Goal: Information Seeking & Learning: Learn about a topic

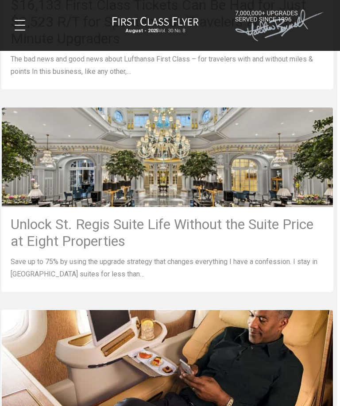
scroll to position [557, 3]
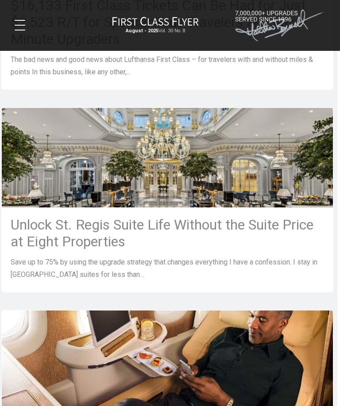
click at [138, 229] on h3 "Unlock St. Regis Suite Life Without the Suite Price at Eight Properties" at bounding box center [167, 233] width 313 height 34
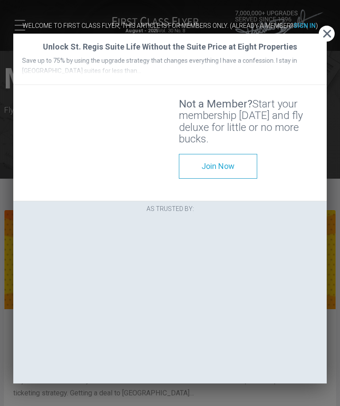
scroll to position [0, 0]
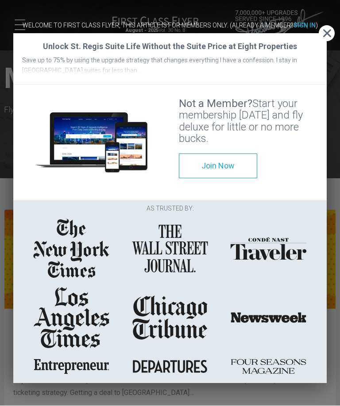
click at [337, 31] on div "Welcome to First Class Flyer, this article is for members only. (Already a memb…" at bounding box center [170, 202] width 340 height 387
click at [325, 36] on span "Close" at bounding box center [326, 33] width 16 height 9
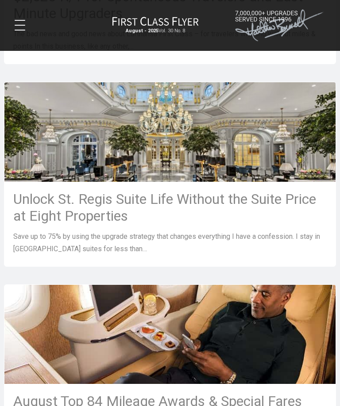
scroll to position [582, 3]
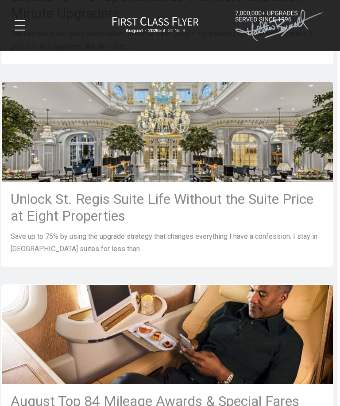
click at [99, 202] on h3 "Unlock St. Regis Suite Life Without the Suite Price at Eight Properties" at bounding box center [167, 208] width 313 height 34
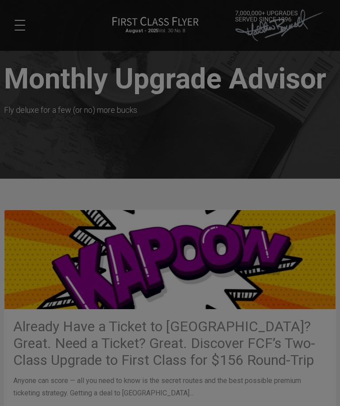
scroll to position [0, 0]
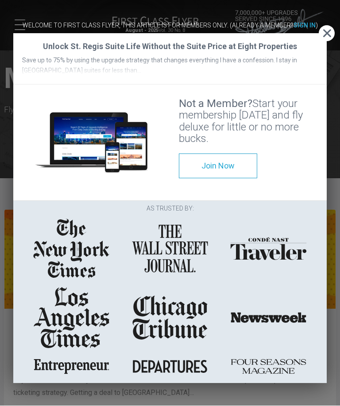
click at [233, 166] on span "Join Now" at bounding box center [217, 165] width 33 height 9
click at [256, 163] on link "Join Now" at bounding box center [218, 166] width 78 height 25
click at [281, 151] on div "Join Now" at bounding box center [248, 166] width 157 height 42
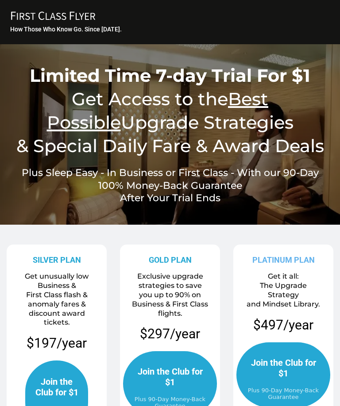
click at [308, 194] on h4 "Plus Sleep Easy - In Business or First Class - With our 90-Day 100% Money-Back …" at bounding box center [170, 186] width 322 height 38
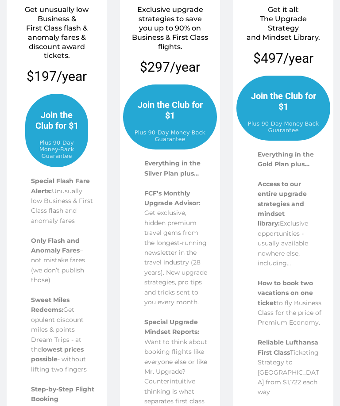
scroll to position [292, 0]
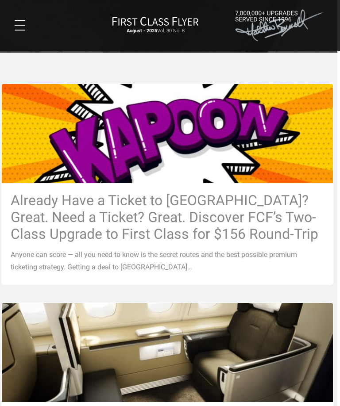
scroll to position [126, 3]
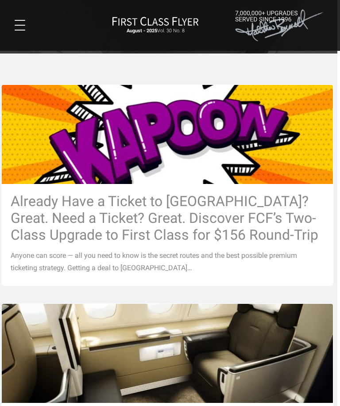
click at [181, 221] on h3 "Already Have a Ticket to Asia? Great. Need a Ticket? Great. Discover FCF’s Two-…" at bounding box center [167, 218] width 313 height 50
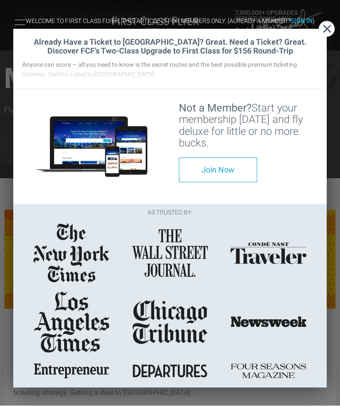
click at [333, 27] on span "Close" at bounding box center [326, 29] width 16 height 9
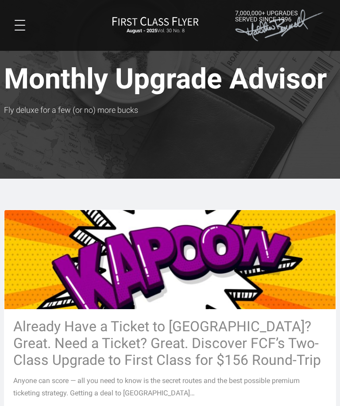
click at [15, 26] on span at bounding box center [20, 25] width 11 height 1
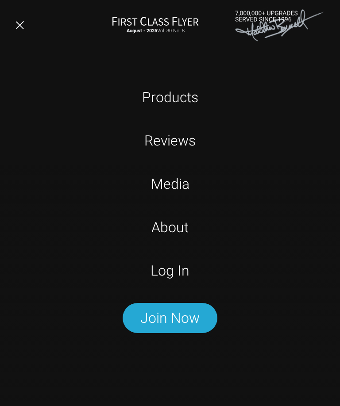
click at [175, 270] on link "Log In" at bounding box center [169, 271] width 213 height 22
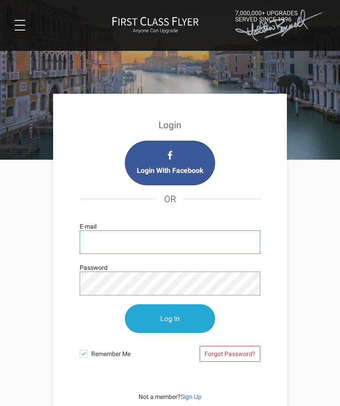
type input "mjslomak@gmail.com"
click at [170, 319] on input "Log In" at bounding box center [170, 318] width 90 height 29
click at [180, 321] on input "Log In" at bounding box center [170, 318] width 90 height 29
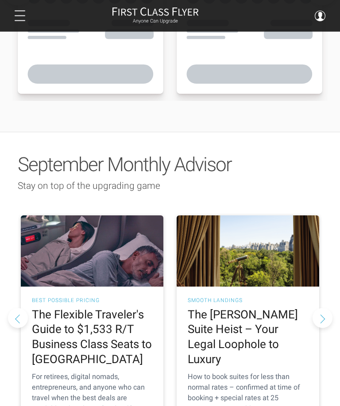
scroll to position [704, 0]
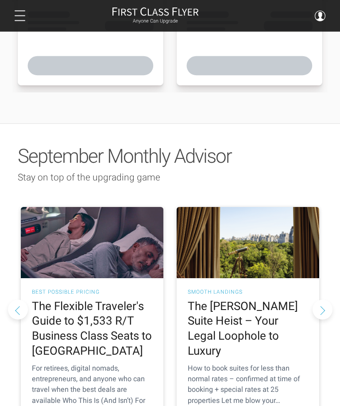
click at [251, 299] on h2 "The [PERSON_NAME] Suite Heist – Your Legal Loophole to Luxury" at bounding box center [247, 329] width 120 height 60
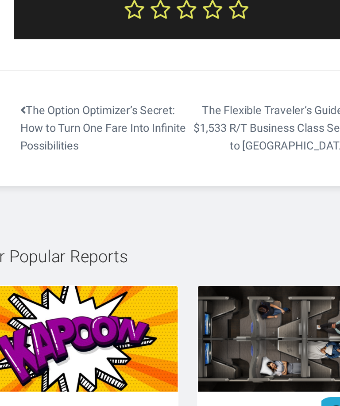
scroll to position [4677, 0]
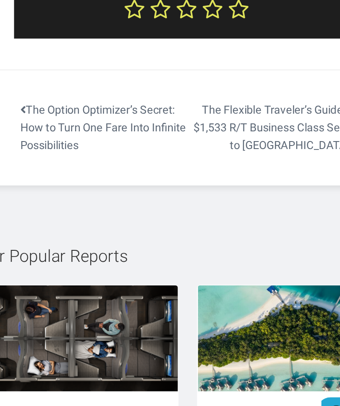
click at [195, 384] on h3 "On Sale Now: Airline Miles and Hotel Points, Save Up to 76% on Premium Flights …" at bounding box center [253, 410] width 134 height 53
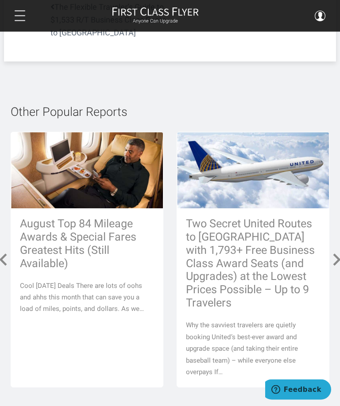
scroll to position [1509, 0]
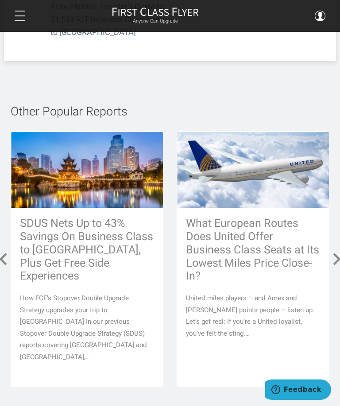
click at [15, 243] on div "SDUS Nets Up to 43% Savings On Business Class to [GEOGRAPHIC_DATA], Plus Get Fr…" at bounding box center [87, 290] width 152 height 164
click at [11, 209] on div "SDUS Nets Up to 43% Savings On Business Class to [GEOGRAPHIC_DATA], Plus Get Fr…" at bounding box center [87, 290] width 152 height 164
click at [12, 210] on div "SDUS Nets Up to 43% Savings On Business Class to [GEOGRAPHIC_DATA], Plus Get Fr…" at bounding box center [87, 290] width 152 height 164
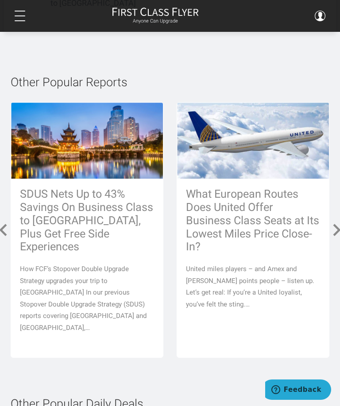
click at [14, 219] on div "SDUS Nets Up to 43% Savings On Business Class to [GEOGRAPHIC_DATA], Plus Get Fr…" at bounding box center [87, 261] width 152 height 164
click at [11, 211] on div "SDUS Nets Up to 43% Savings On Business Class to [GEOGRAPHIC_DATA], Plus Get Fr…" at bounding box center [87, 261] width 152 height 164
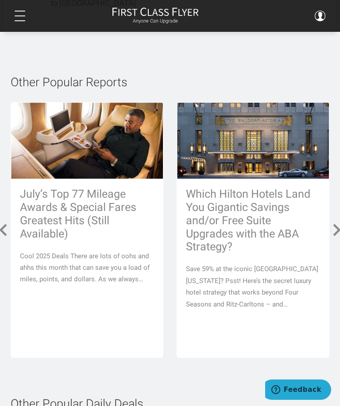
click at [336, 222] on span at bounding box center [337, 230] width 16 height 16
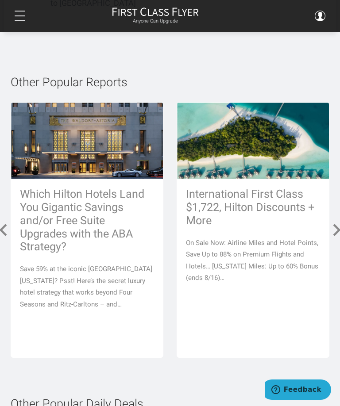
click at [331, 222] on span at bounding box center [337, 230] width 16 height 16
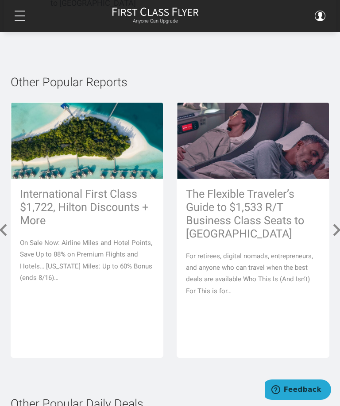
click at [333, 222] on span at bounding box center [337, 230] width 16 height 16
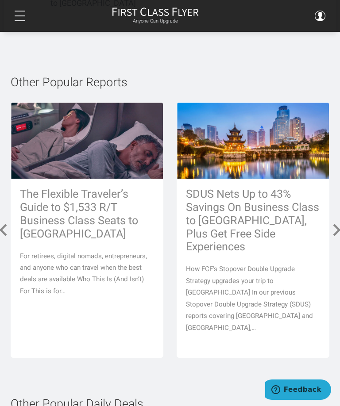
click at [99, 203] on h3 "The Flexible Traveler’s Guide to $1,533 R/T Business Class Seats to [GEOGRAPHIC…" at bounding box center [87, 213] width 134 height 53
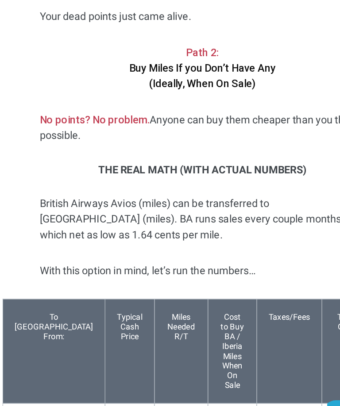
scroll to position [1973, 0]
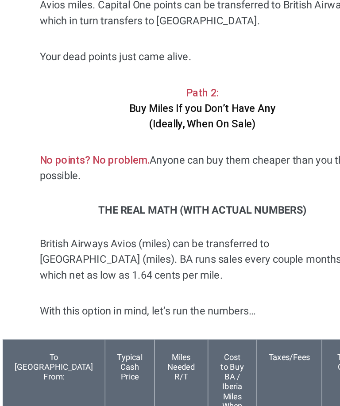
click at [242, 159] on div "For retirees, digital nomads, entrepreneurs, and anyone who can travel when the…" at bounding box center [170, 1] width 248 height 3488
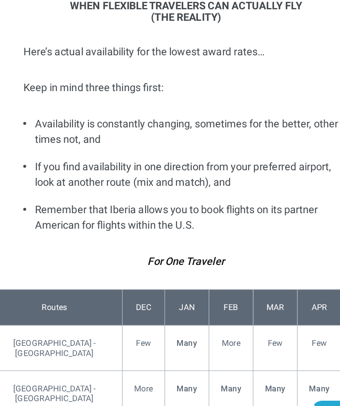
scroll to position [2429, 3]
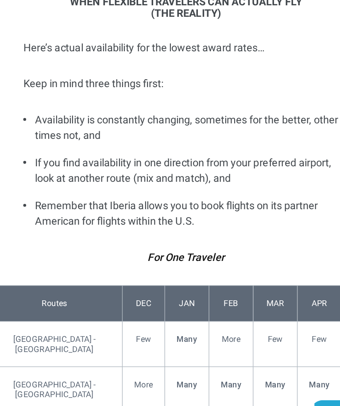
click at [233, 264] on p "For One Traveler" at bounding box center [167, 270] width 248 height 12
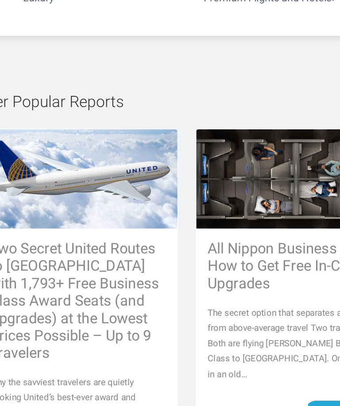
scroll to position [3812, 3]
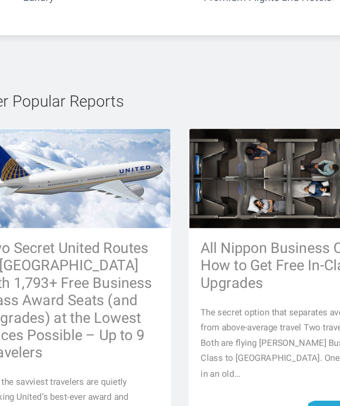
click at [199, 257] on h3 "All Nippon Business Class: How to Get Free In-Class Upgrades" at bounding box center [250, 277] width 134 height 40
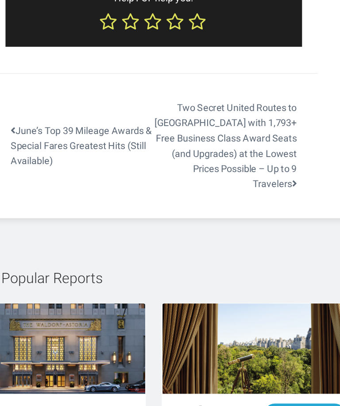
scroll to position [4423, 0]
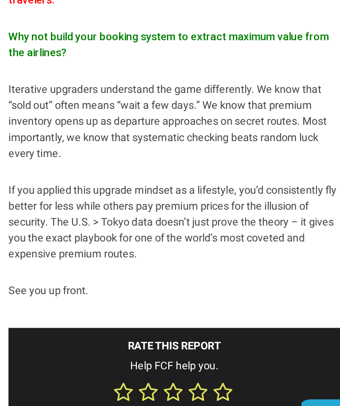
scroll to position [5871, 0]
